Goal: Information Seeking & Learning: Check status

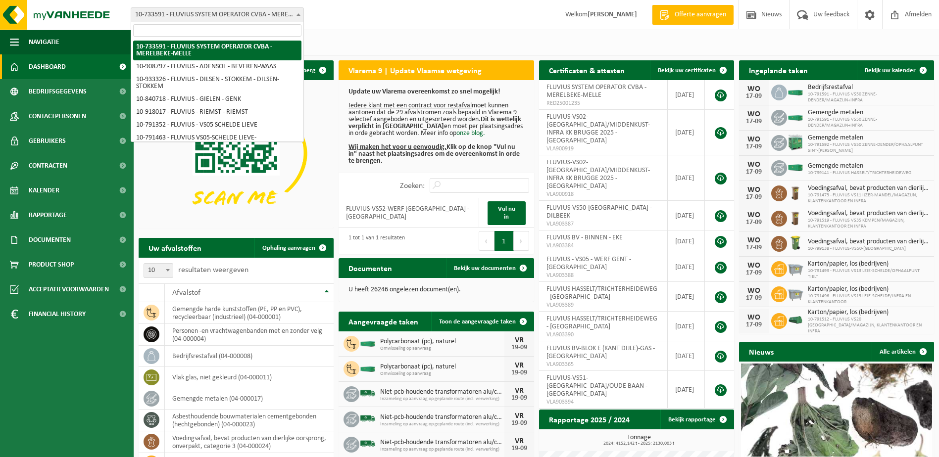
click at [302, 16] on span at bounding box center [299, 14] width 10 height 13
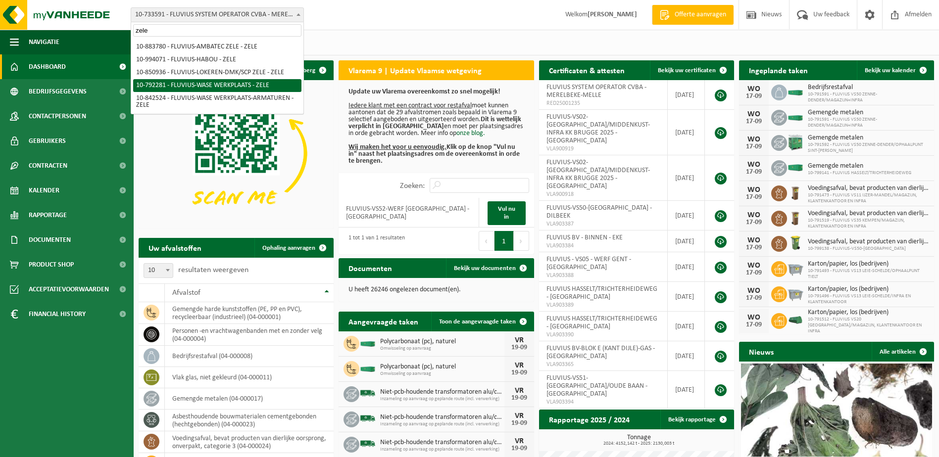
type input "zele"
select select "30509"
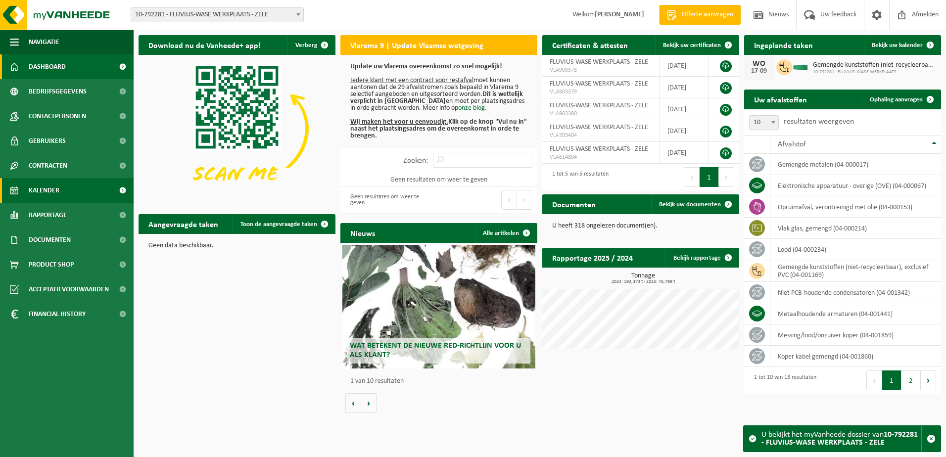
click at [52, 192] on span "Kalender" at bounding box center [44, 190] width 31 height 25
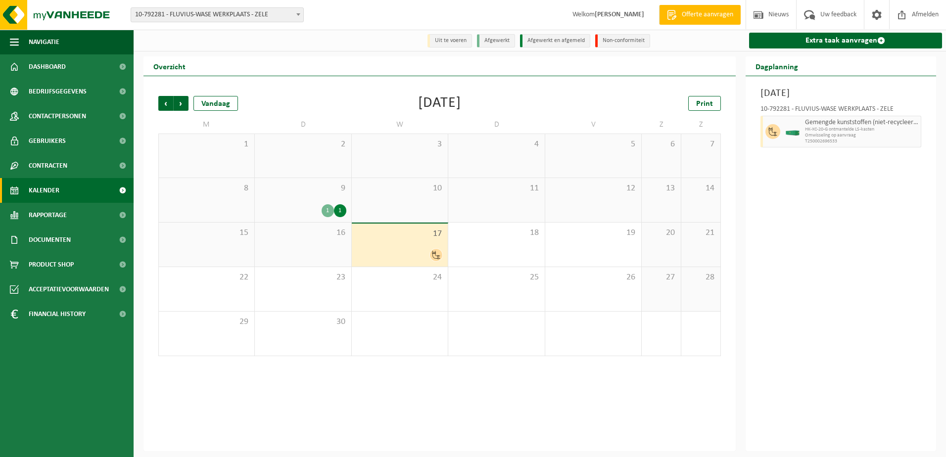
click at [298, 16] on span at bounding box center [299, 14] width 10 height 13
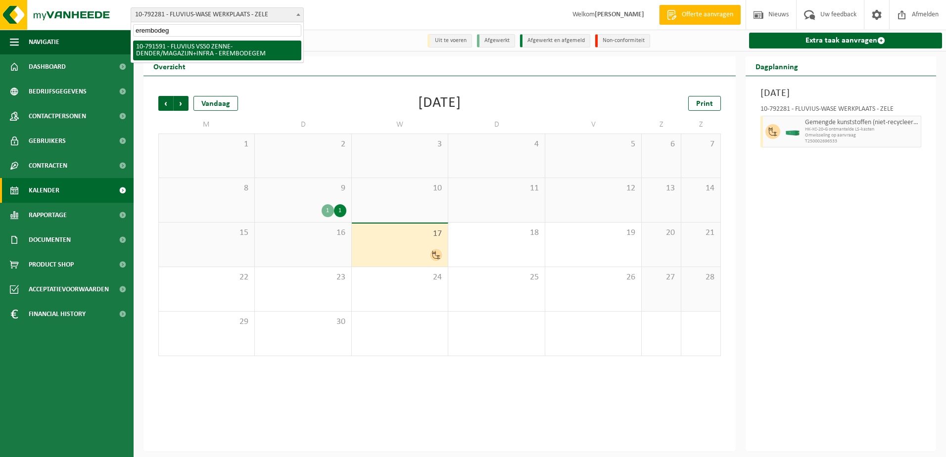
type input "erembodeg"
select select "30259"
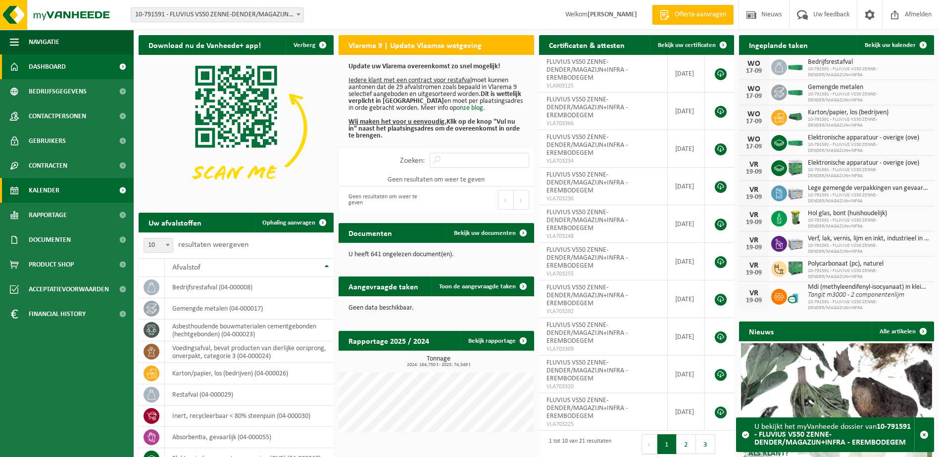
click at [40, 197] on span "Kalender" at bounding box center [44, 190] width 31 height 25
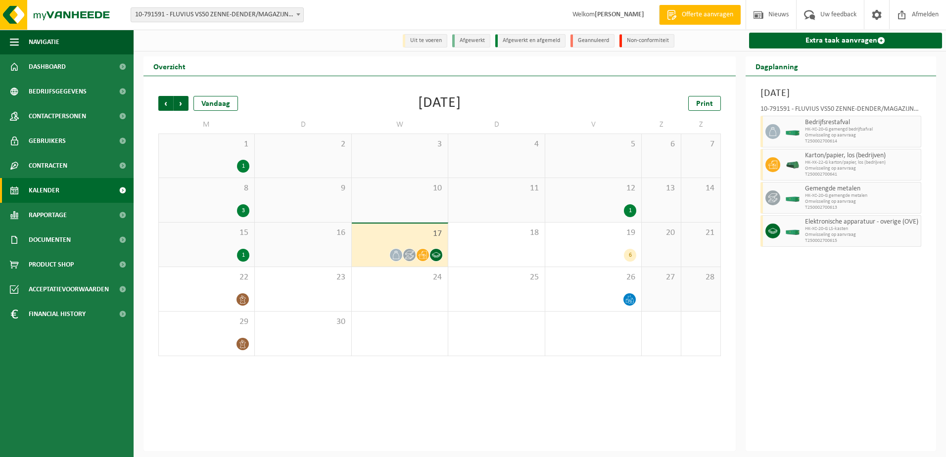
click at [235, 233] on span "15" at bounding box center [207, 233] width 86 height 11
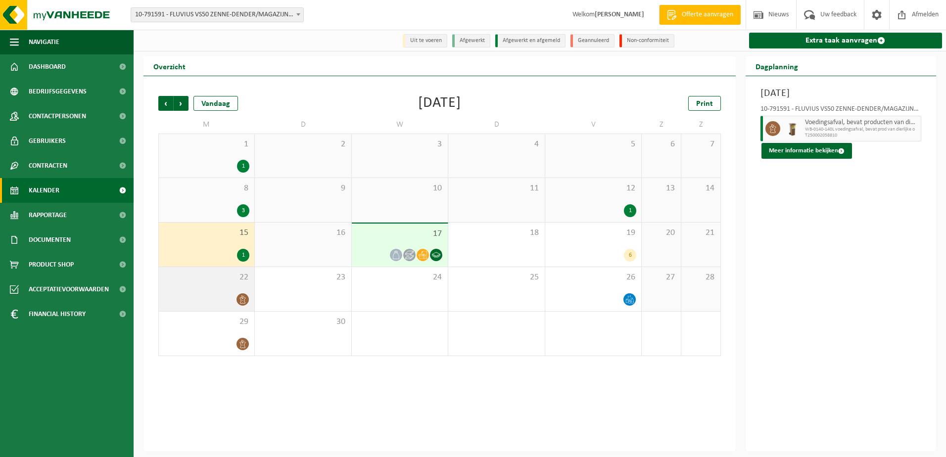
click at [229, 280] on span "22" at bounding box center [207, 277] width 86 height 11
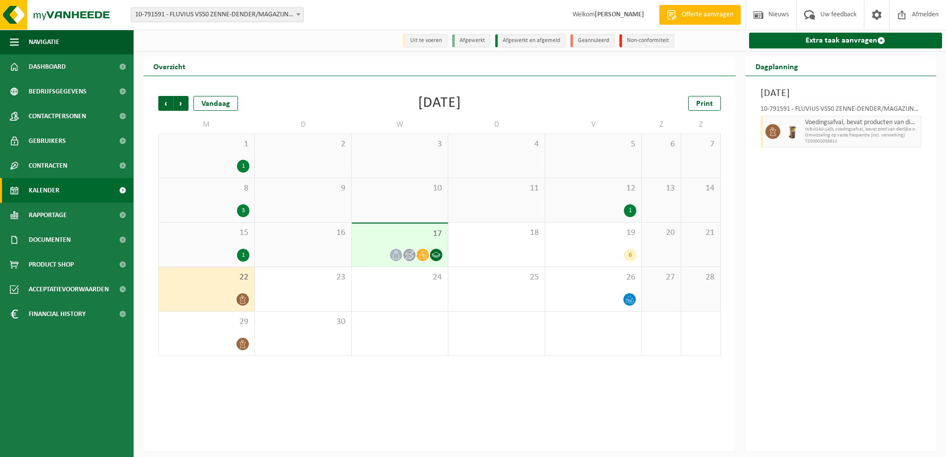
click at [238, 230] on span "15" at bounding box center [207, 233] width 86 height 11
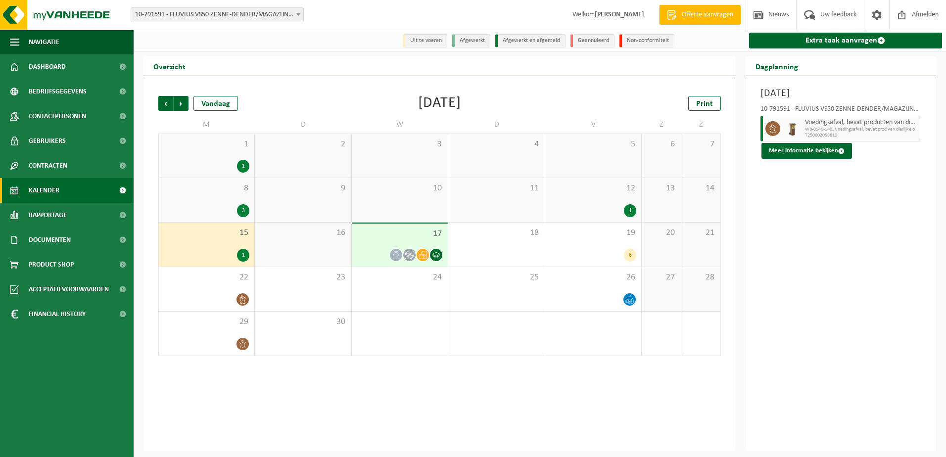
click at [222, 199] on div "8 3" at bounding box center [207, 200] width 96 height 44
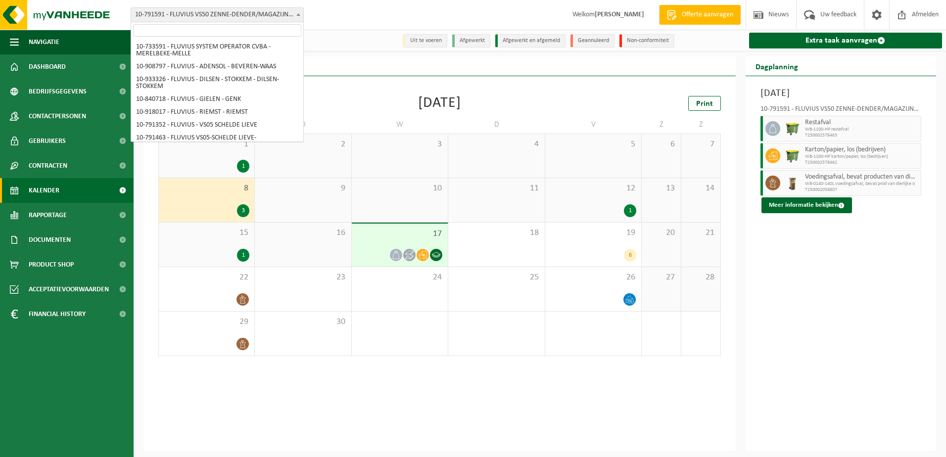
click at [297, 15] on b at bounding box center [299, 14] width 4 height 2
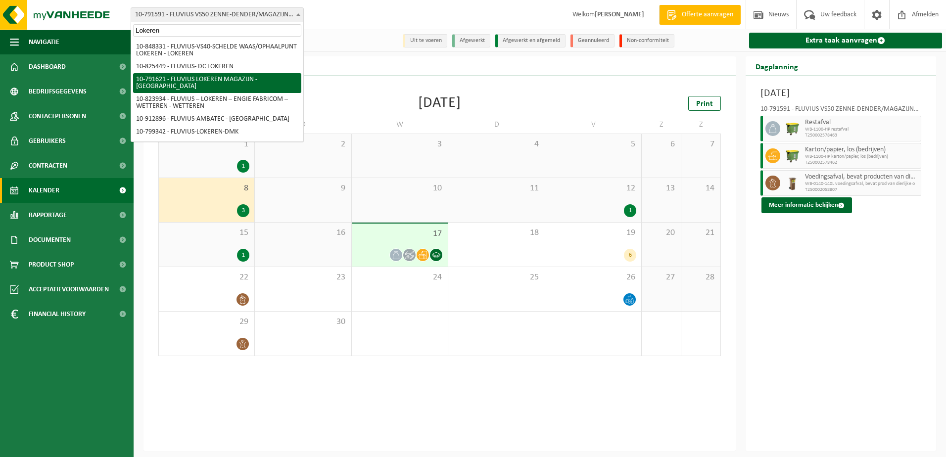
type input "Lokeren"
select select "30279"
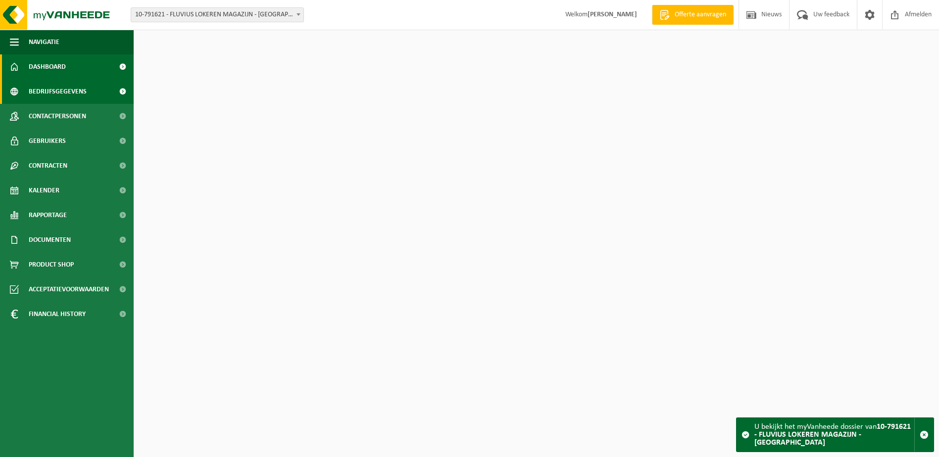
click at [56, 92] on span "Bedrijfsgegevens" at bounding box center [58, 91] width 58 height 25
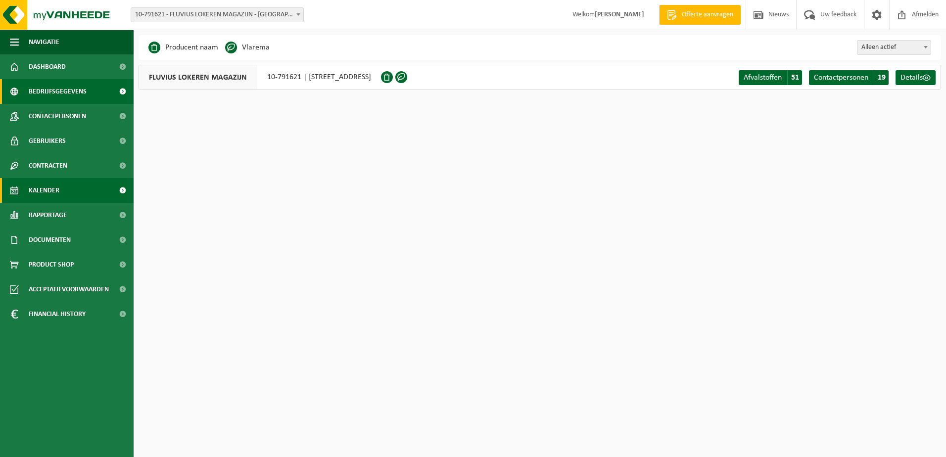
click at [61, 195] on link "Kalender" at bounding box center [67, 190] width 134 height 25
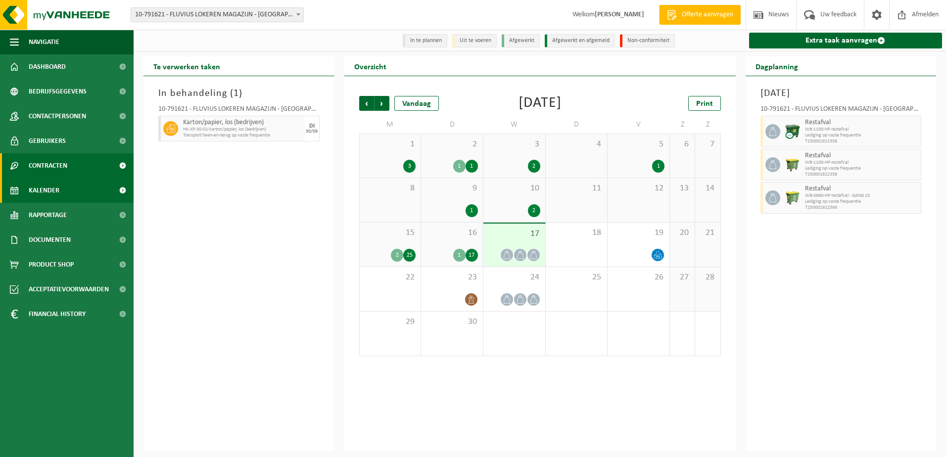
click at [47, 170] on span "Contracten" at bounding box center [48, 165] width 39 height 25
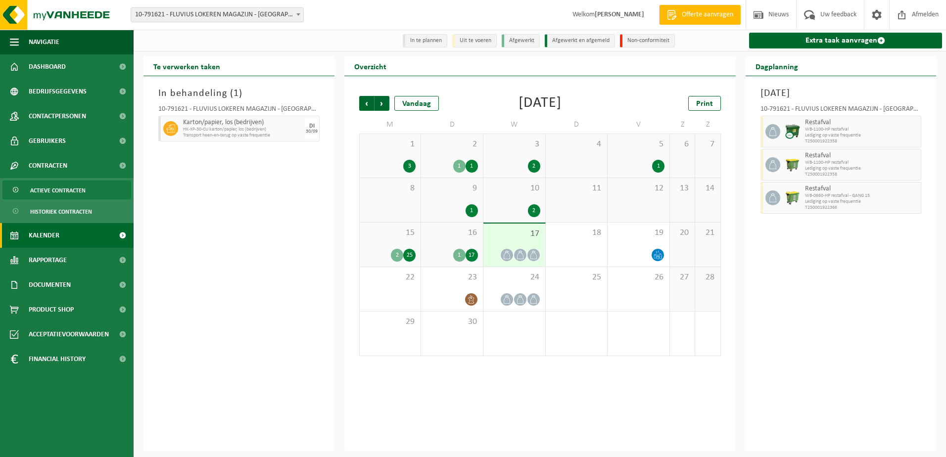
click at [52, 191] on span "Actieve contracten" at bounding box center [57, 190] width 55 height 19
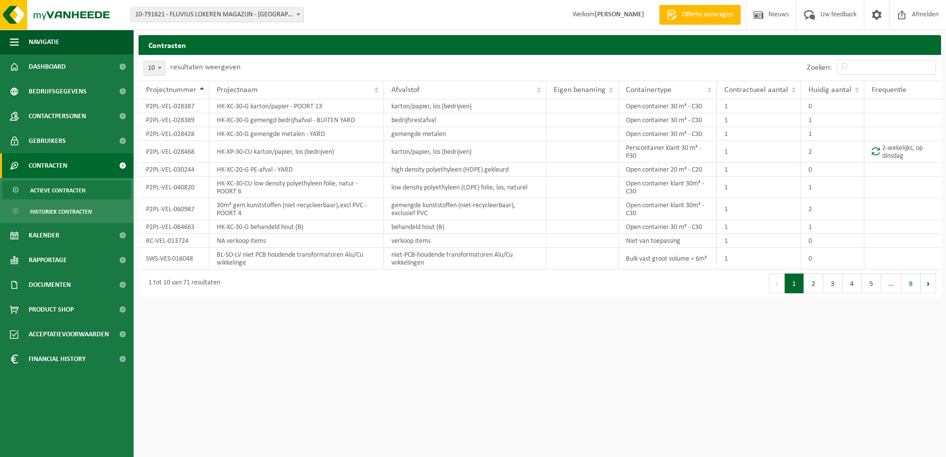
drag, startPoint x: 858, startPoint y: 75, endPoint x: 862, endPoint y: 71, distance: 6.0
click at [858, 75] on div "Zoeken:" at bounding box center [871, 68] width 139 height 26
click at [862, 71] on input "Zoeken:" at bounding box center [886, 67] width 99 height 15
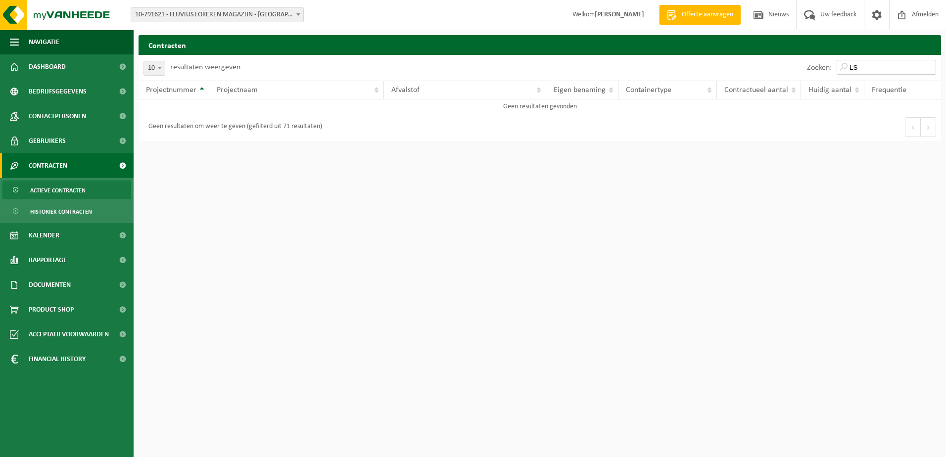
type input "L"
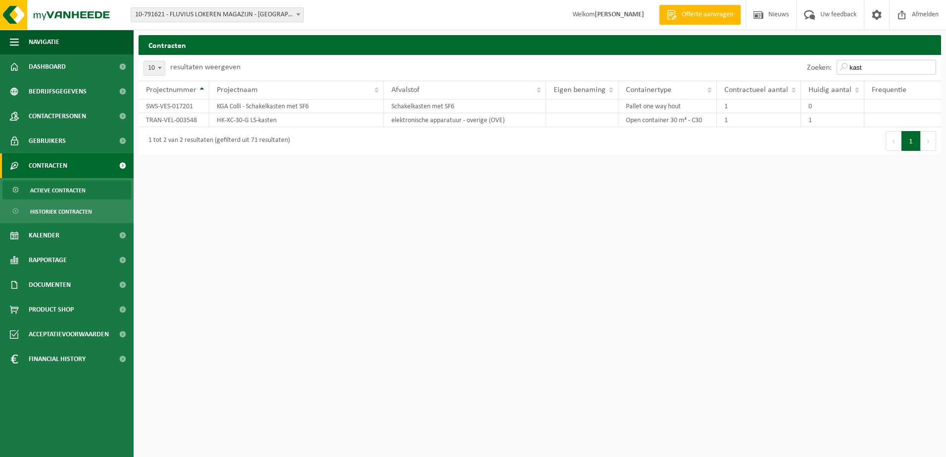
type input "kast"
click at [296, 14] on span at bounding box center [299, 14] width 10 height 13
type input "diege"
select select "171222"
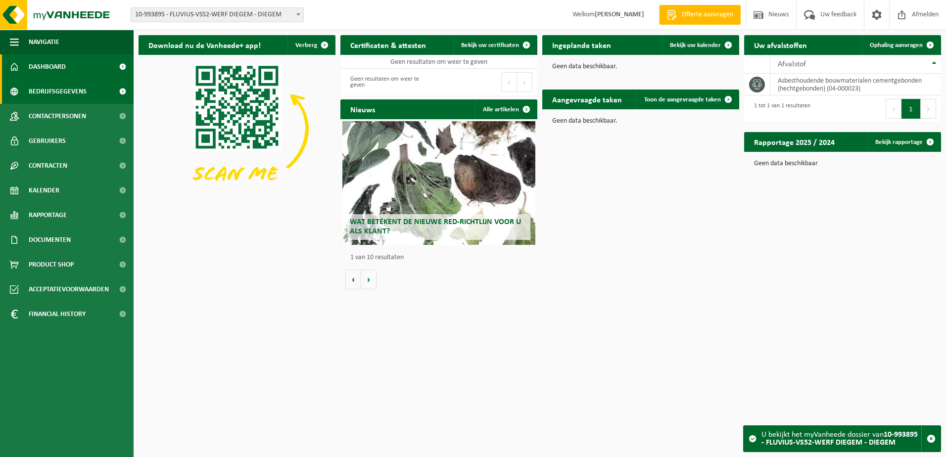
click at [48, 92] on span "Bedrijfsgegevens" at bounding box center [58, 91] width 58 height 25
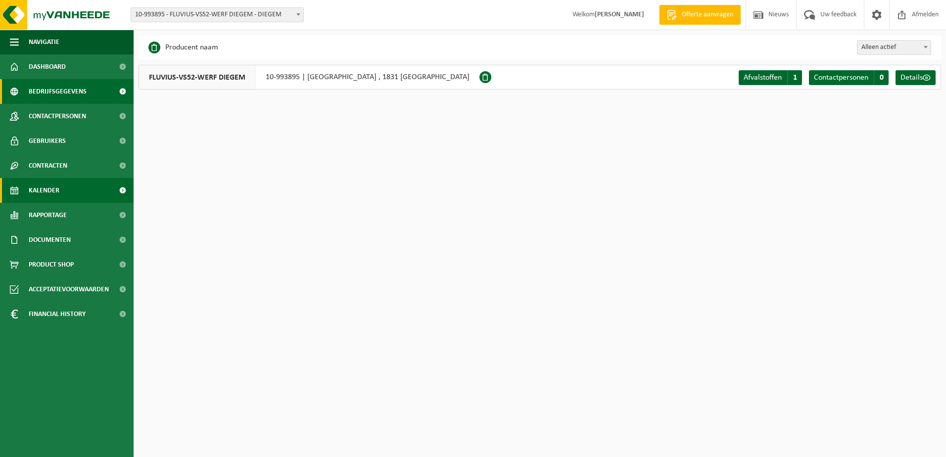
click at [43, 189] on span "Kalender" at bounding box center [44, 190] width 31 height 25
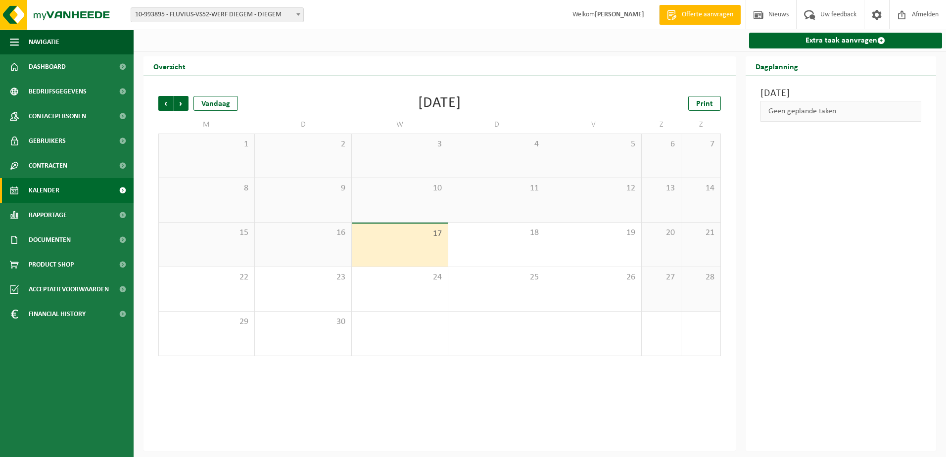
click at [338, 235] on span "16" at bounding box center [303, 233] width 86 height 11
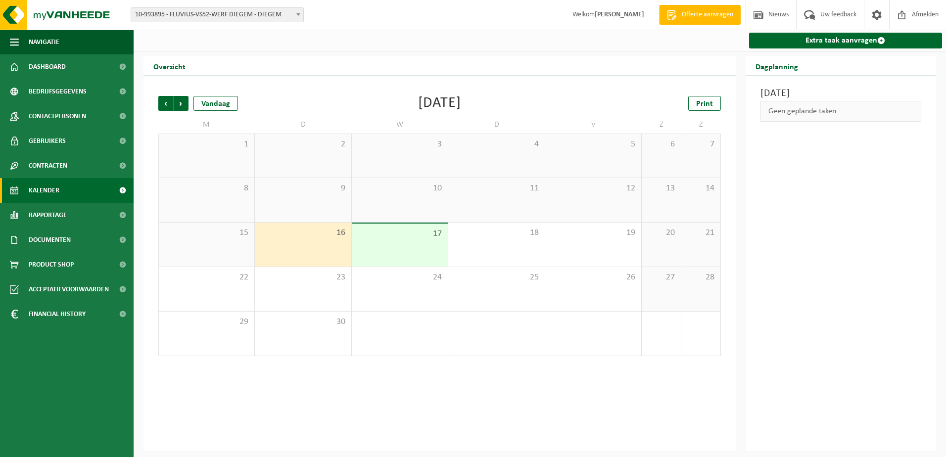
click at [44, 186] on span "Kalender" at bounding box center [44, 190] width 31 height 25
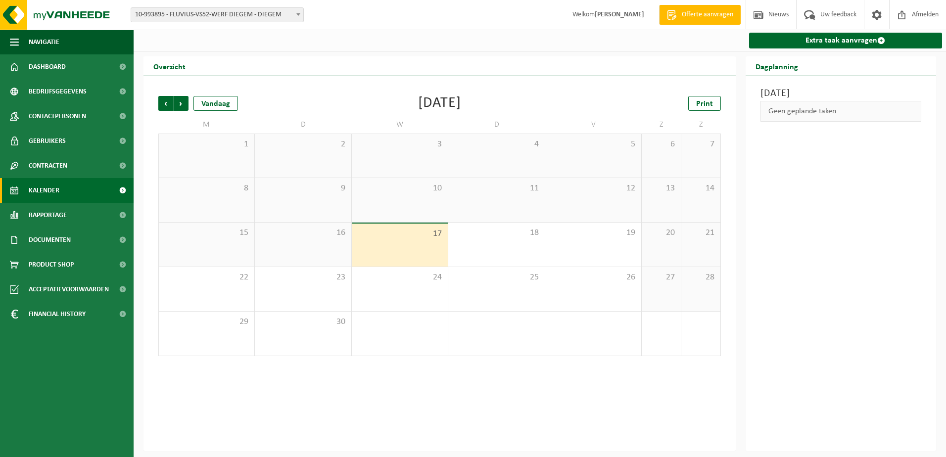
click at [300, 15] on b at bounding box center [299, 14] width 4 height 2
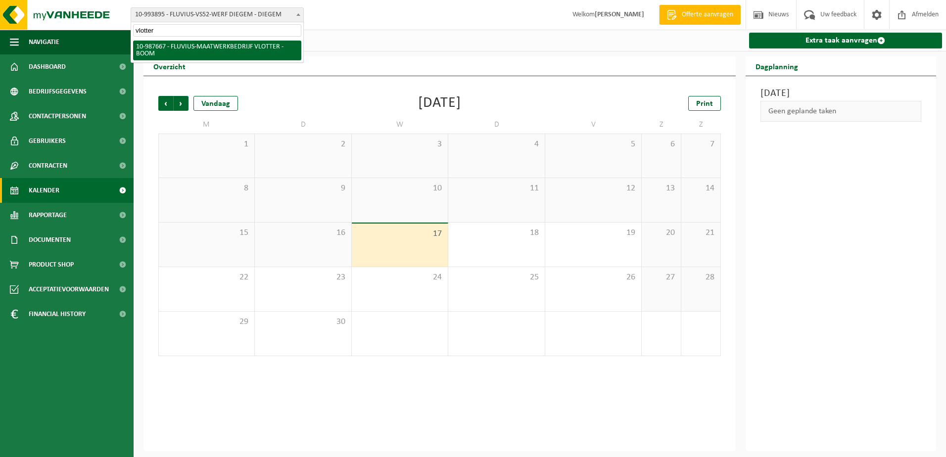
type input "vlotter"
select select "167310"
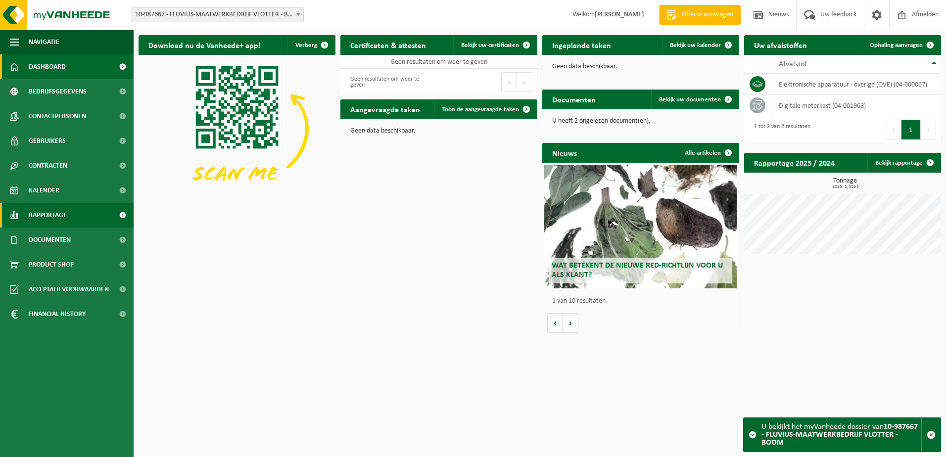
click at [41, 214] on span "Rapportage" at bounding box center [48, 215] width 38 height 25
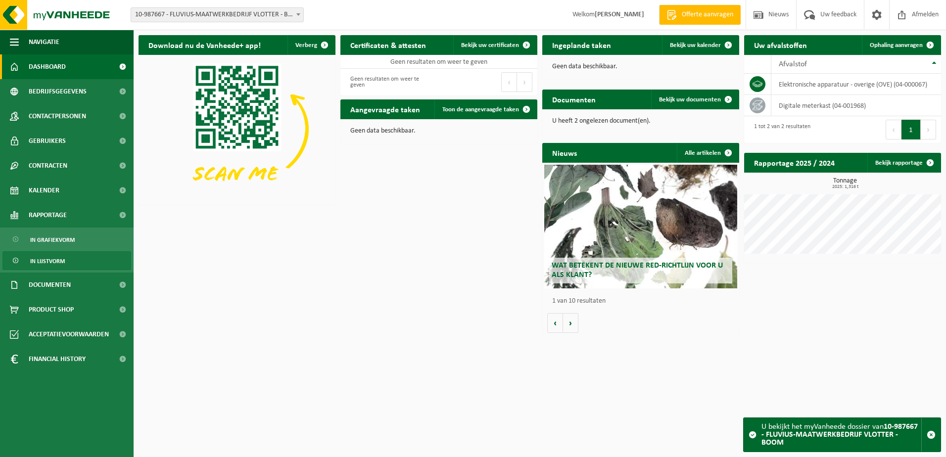
click at [46, 268] on span "In lijstvorm" at bounding box center [47, 261] width 35 height 19
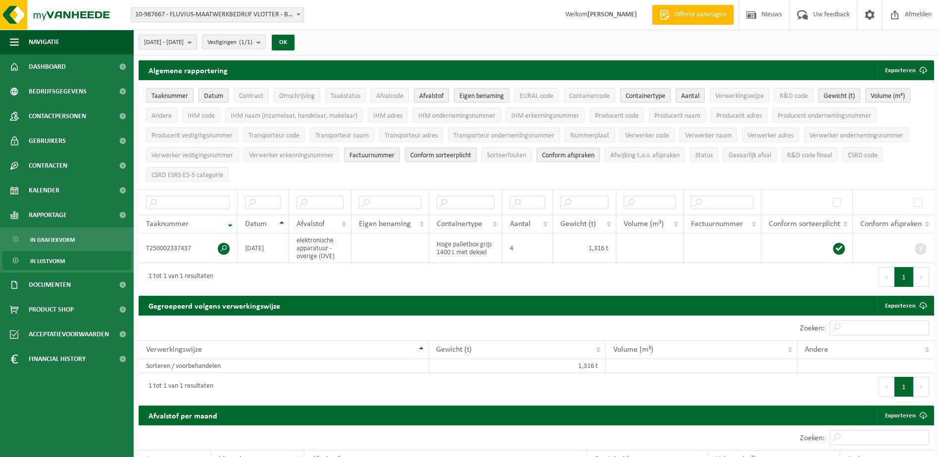
click at [197, 42] on b "submit" at bounding box center [192, 42] width 9 height 14
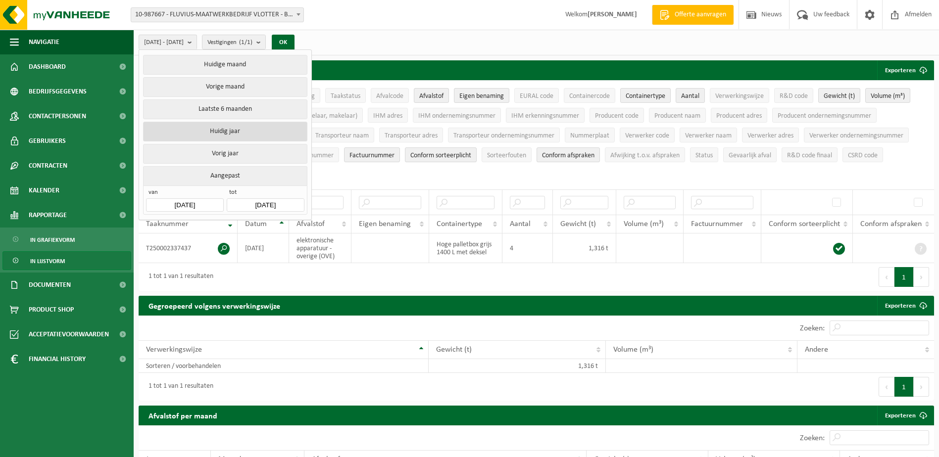
click at [238, 131] on button "Huidig jaar" at bounding box center [225, 132] width 164 height 20
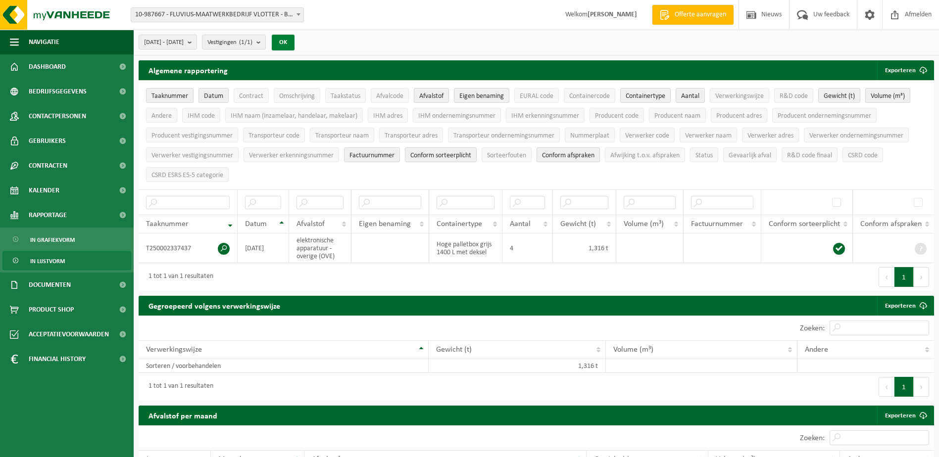
click at [295, 39] on button "OK" at bounding box center [283, 43] width 23 height 16
click at [537, 95] on span "EURAL code" at bounding box center [537, 96] width 34 height 7
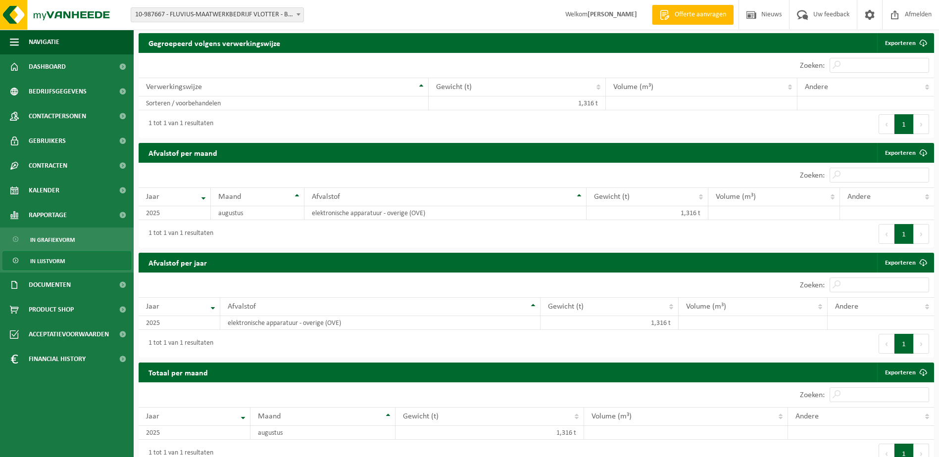
scroll to position [283, 0]
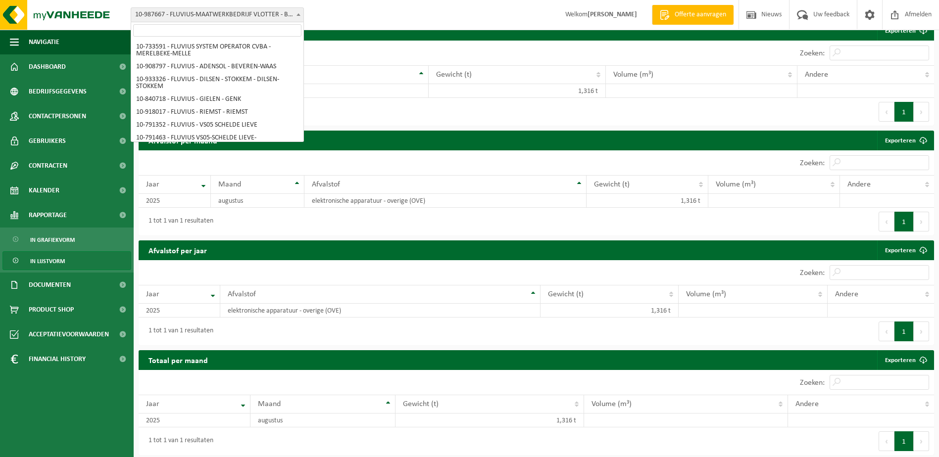
click at [294, 15] on span at bounding box center [299, 14] width 10 height 13
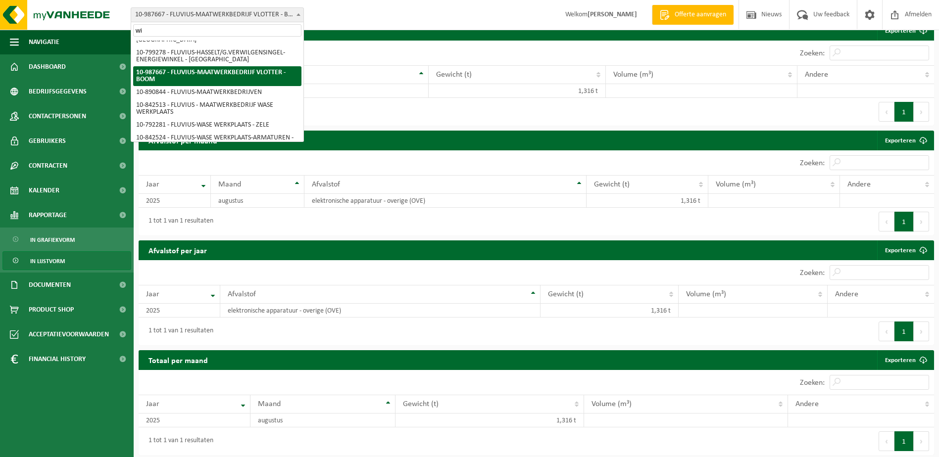
scroll to position [0, 0]
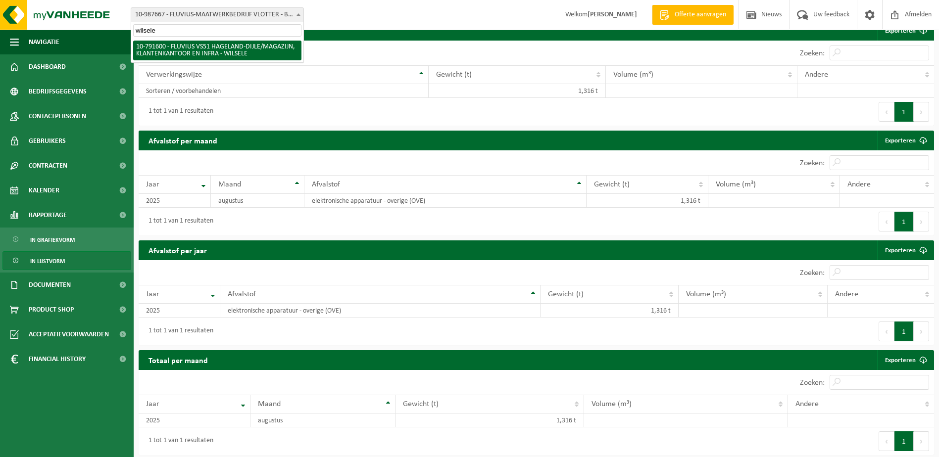
type input "wilsele"
select select "30267"
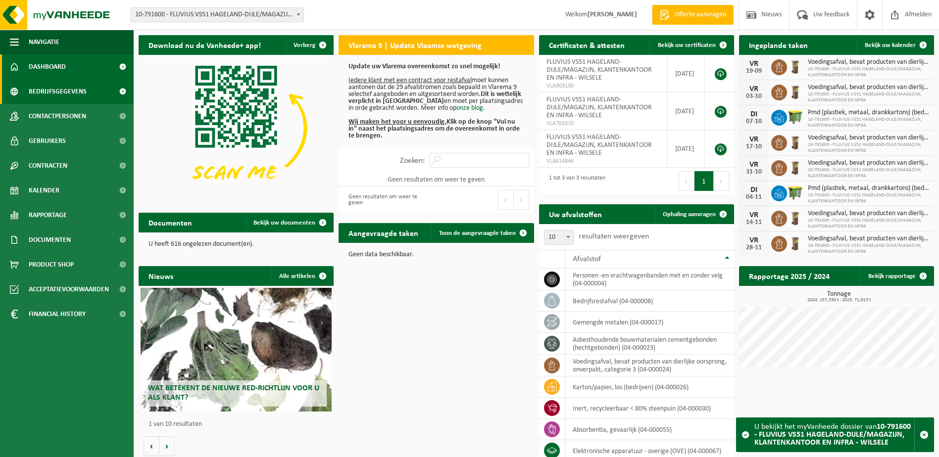
click at [81, 90] on span "Bedrijfsgegevens" at bounding box center [58, 91] width 58 height 25
